Goal: Find specific page/section: Find specific page/section

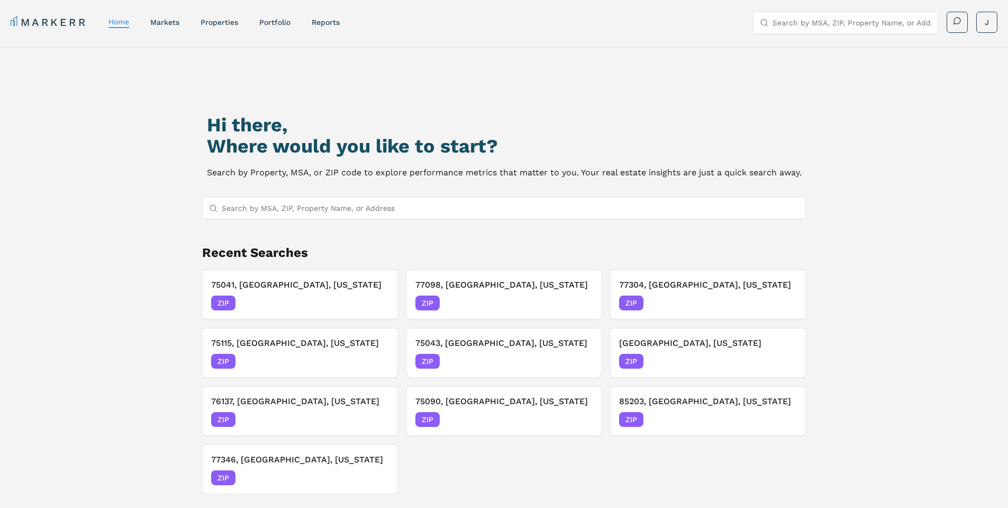
click at [791, 24] on input "Search by MSA, ZIP, Property Name, or Address" at bounding box center [852, 22] width 159 height 21
type input "75052"
click at [820, 40] on div "[GEOGRAPHIC_DATA], [US_STATE]" at bounding box center [823, 43] width 123 height 11
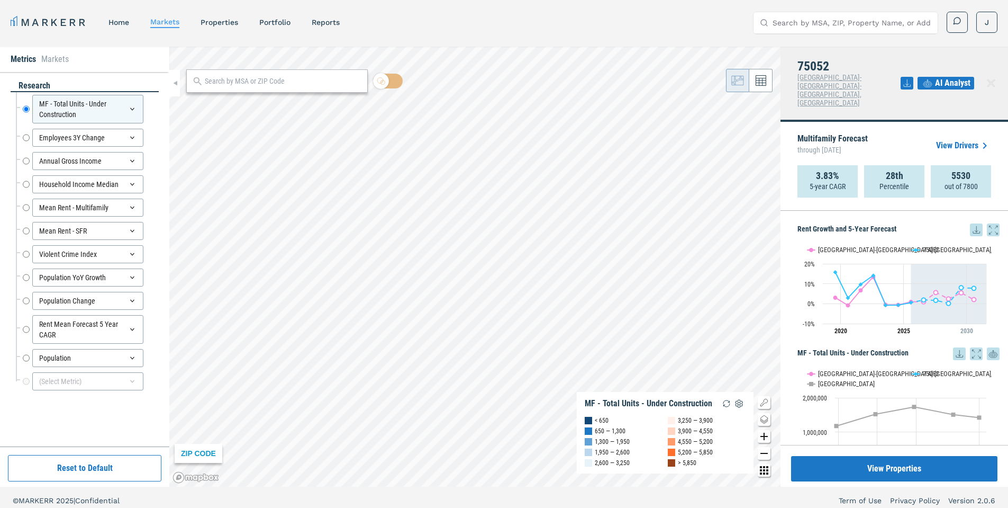
click at [954, 77] on span "AI Analyst" at bounding box center [952, 83] width 35 height 13
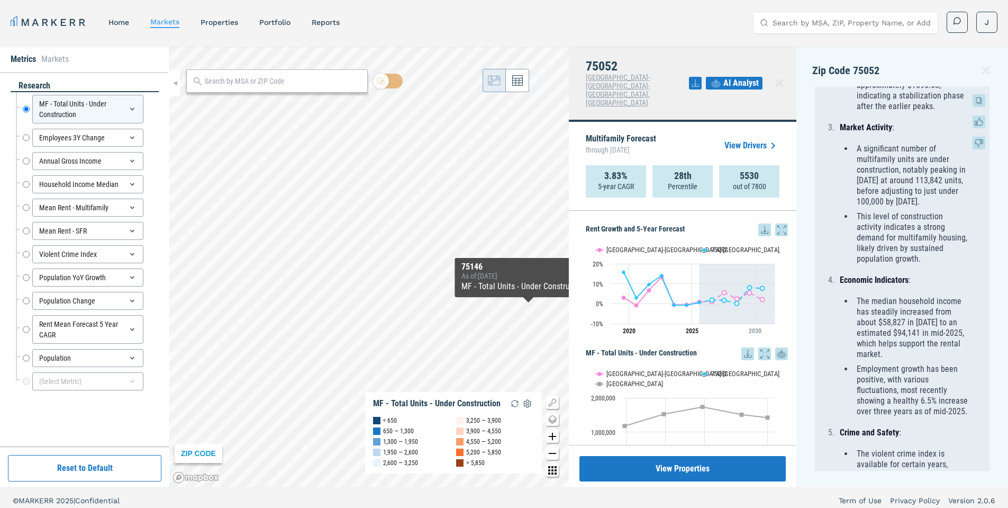
scroll to position [688, 0]
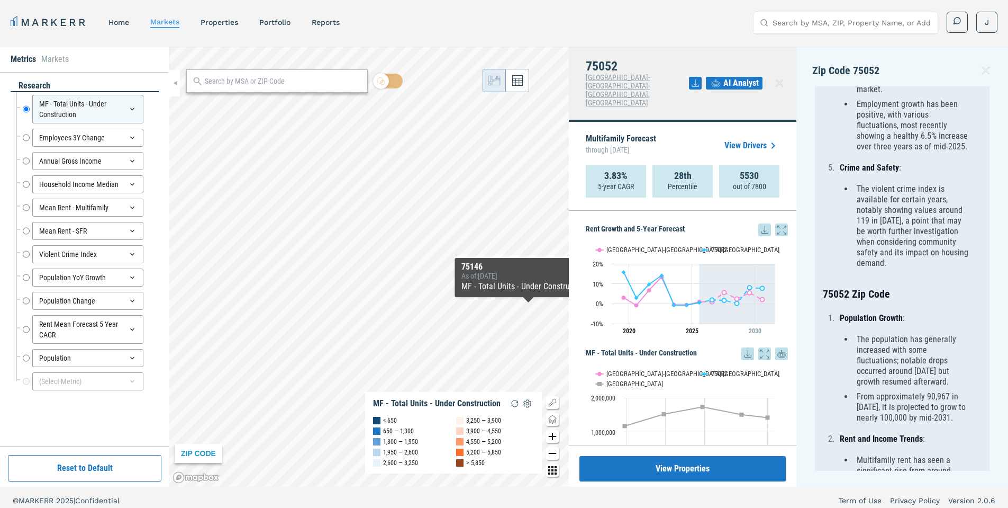
click at [746, 139] on link "View Drivers" at bounding box center [752, 145] width 55 height 13
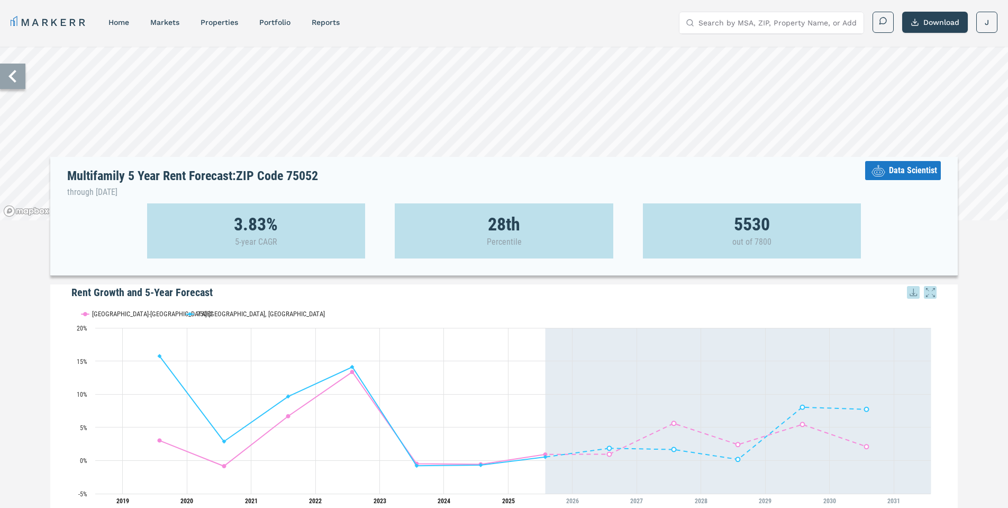
click at [906, 171] on span "Data Scientist" at bounding box center [913, 170] width 48 height 13
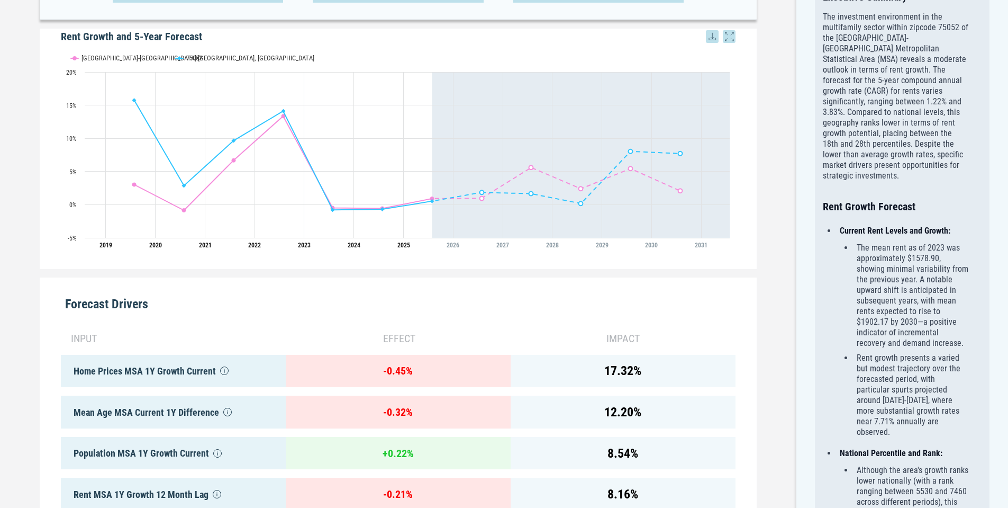
scroll to position [318, 0]
